Goal: Transaction & Acquisition: Purchase product/service

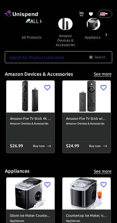
click at [63, 58] on input "text" at bounding box center [47, 57] width 84 height 12
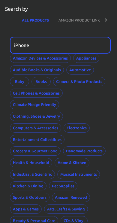
click at [100, 105] on div "Amazon Devices & Accessories Appliances Audible Books & Originals Automotive Ba…" at bounding box center [60, 145] width 100 height 183
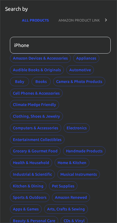
click at [95, 48] on input "iPhone" at bounding box center [58, 45] width 96 height 17
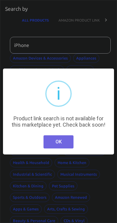
click at [63, 147] on button "OK" at bounding box center [58, 141] width 30 height 13
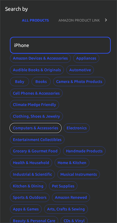
click at [37, 127] on button "Computers & Accessories" at bounding box center [35, 127] width 51 height 9
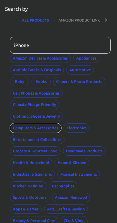
click at [20, 125] on button "Computers & Accessories" at bounding box center [35, 127] width 51 height 9
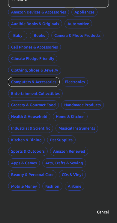
scroll to position [46, 2]
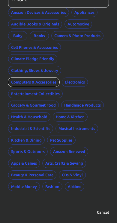
click at [16, 81] on button "Computers & Accessories" at bounding box center [33, 81] width 51 height 9
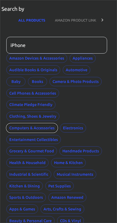
scroll to position [0, 4]
click at [82, 42] on input "iPhone" at bounding box center [54, 45] width 96 height 17
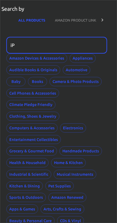
type input "i"
type input "Computers"
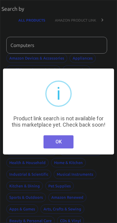
click at [51, 146] on button "OK" at bounding box center [58, 141] width 30 height 13
